Goal: Information Seeking & Learning: Learn about a topic

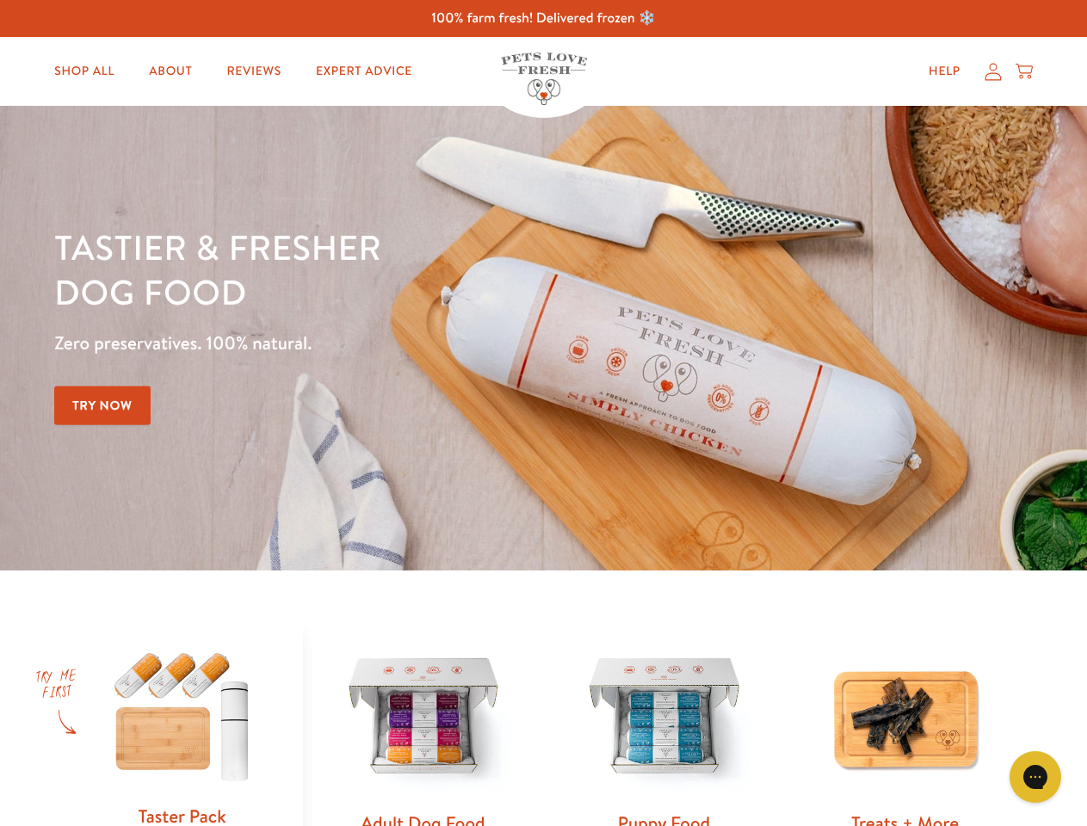
click at [543, 413] on div "Tastier & fresher dog food Zero preservatives. 100% natural. Try Now" at bounding box center [380, 338] width 652 height 227
click at [1036, 777] on icon "Gorgias live chat" at bounding box center [1035, 777] width 16 height 16
